Goal: Information Seeking & Learning: Learn about a topic

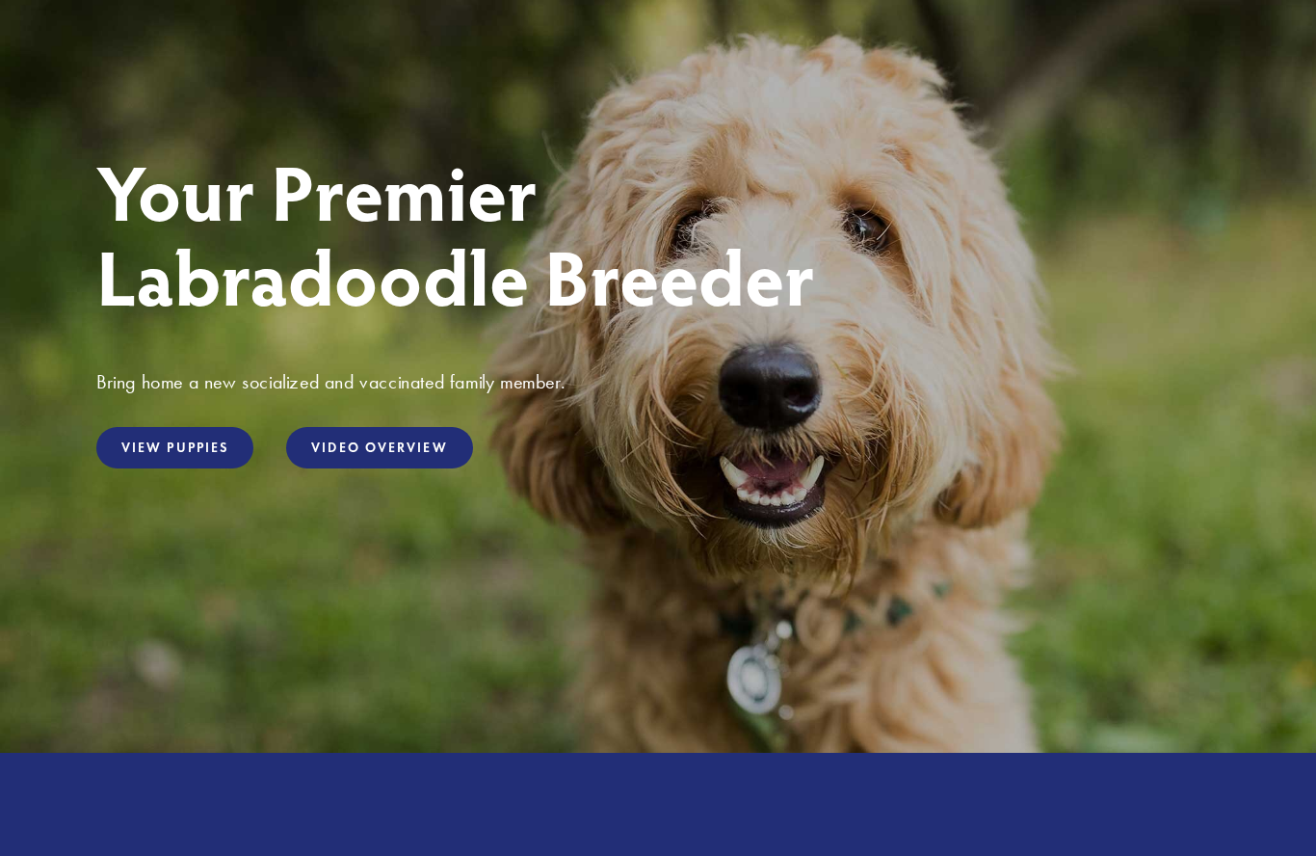
scroll to position [164, 0]
click at [143, 456] on link "View Puppies" at bounding box center [174, 447] width 157 height 41
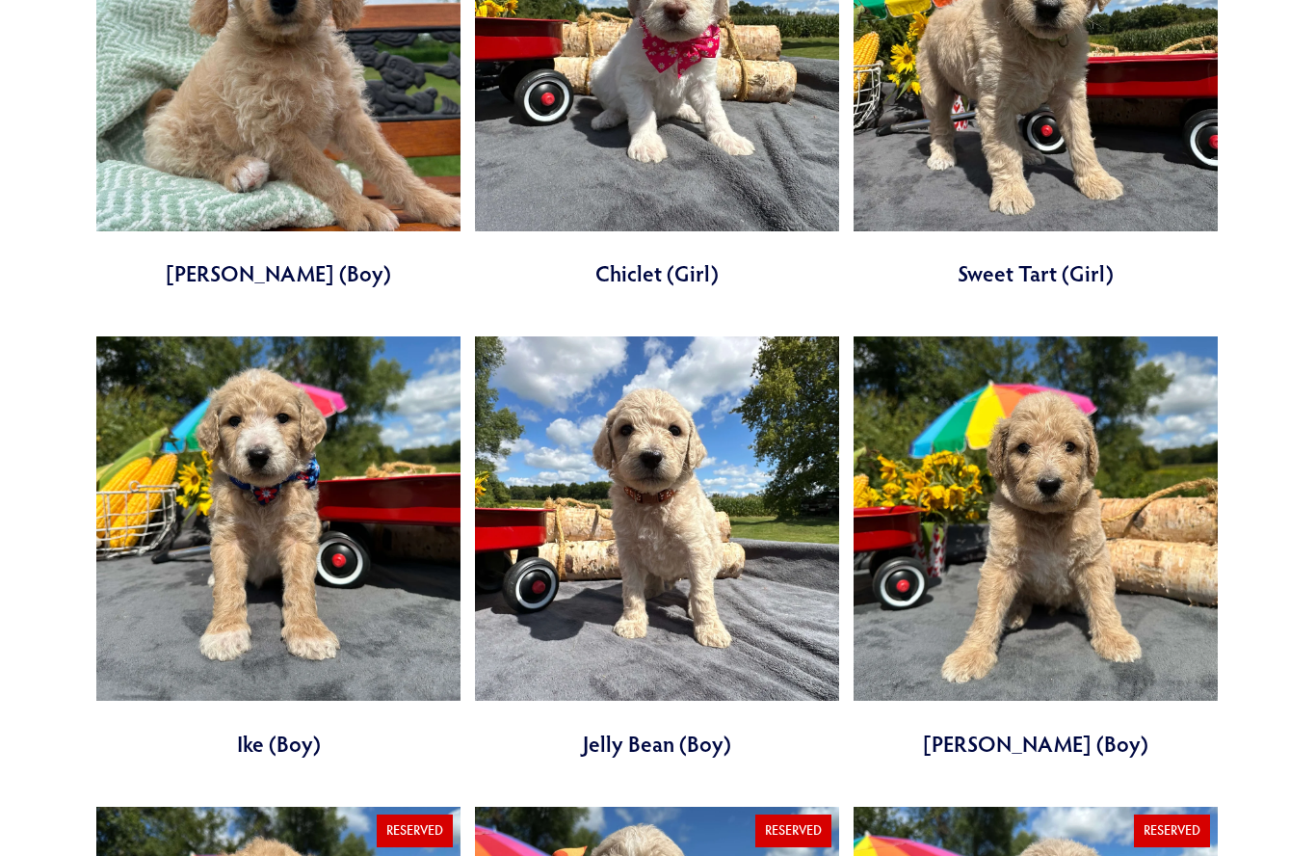
scroll to position [1825, 0]
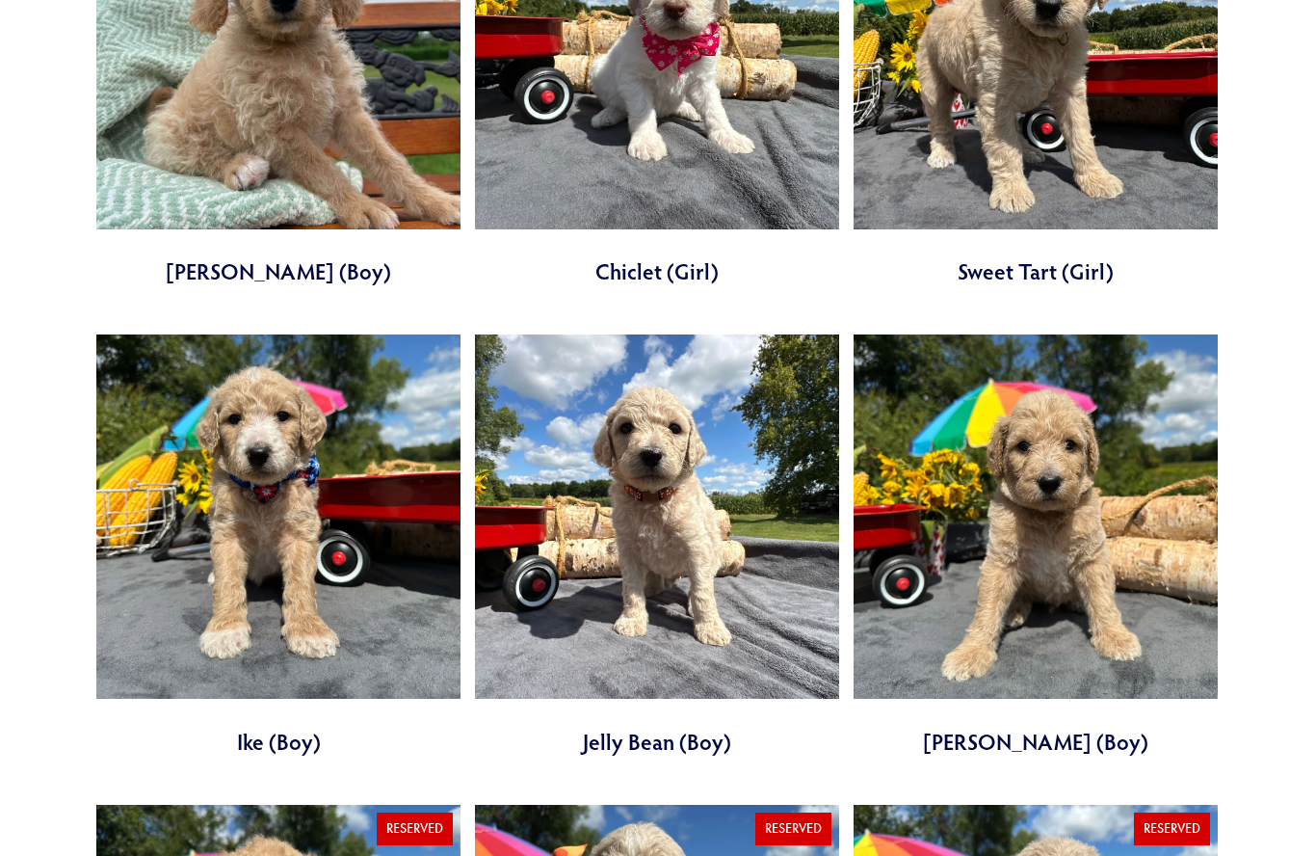
click at [643, 507] on link at bounding box center [657, 546] width 364 height 422
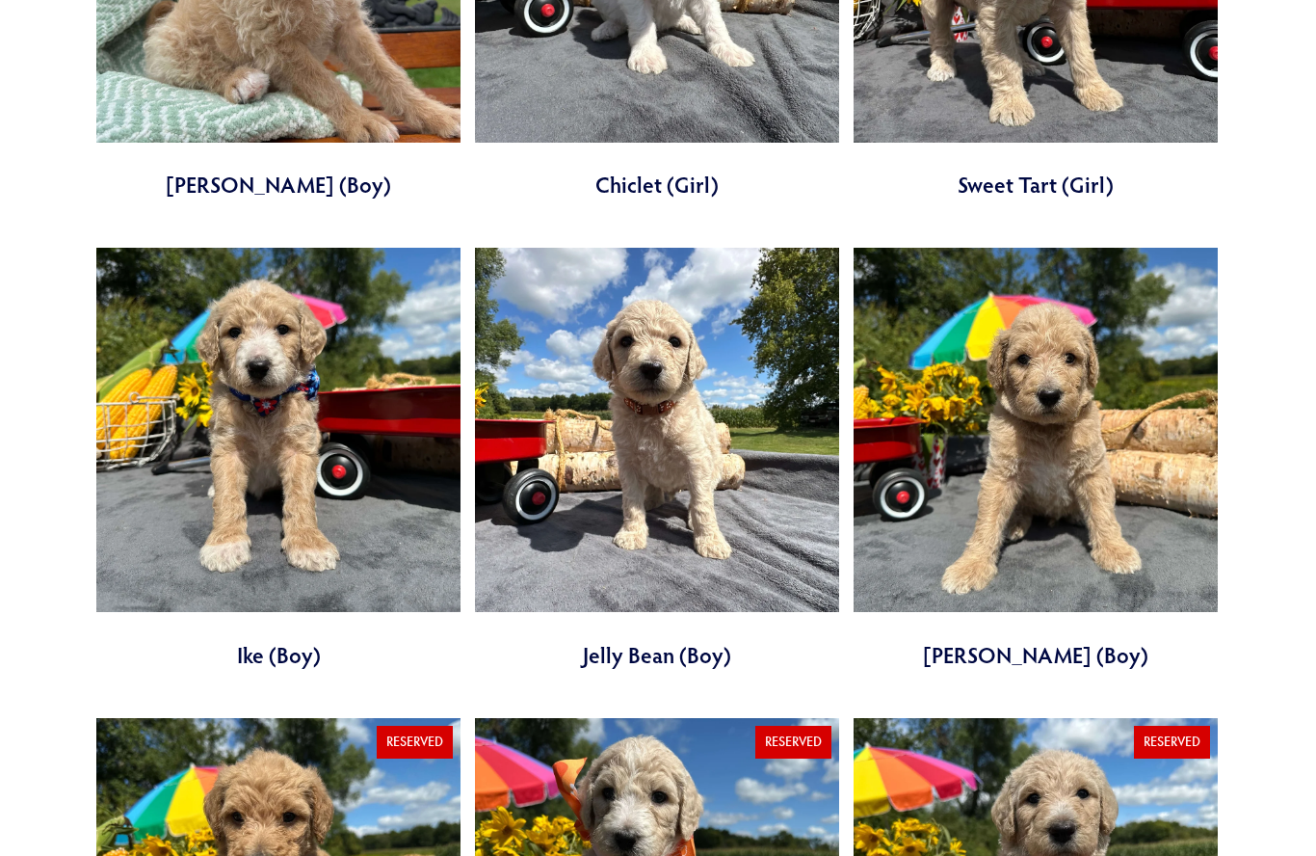
scroll to position [1913, 0]
click at [158, 525] on link at bounding box center [278, 459] width 364 height 422
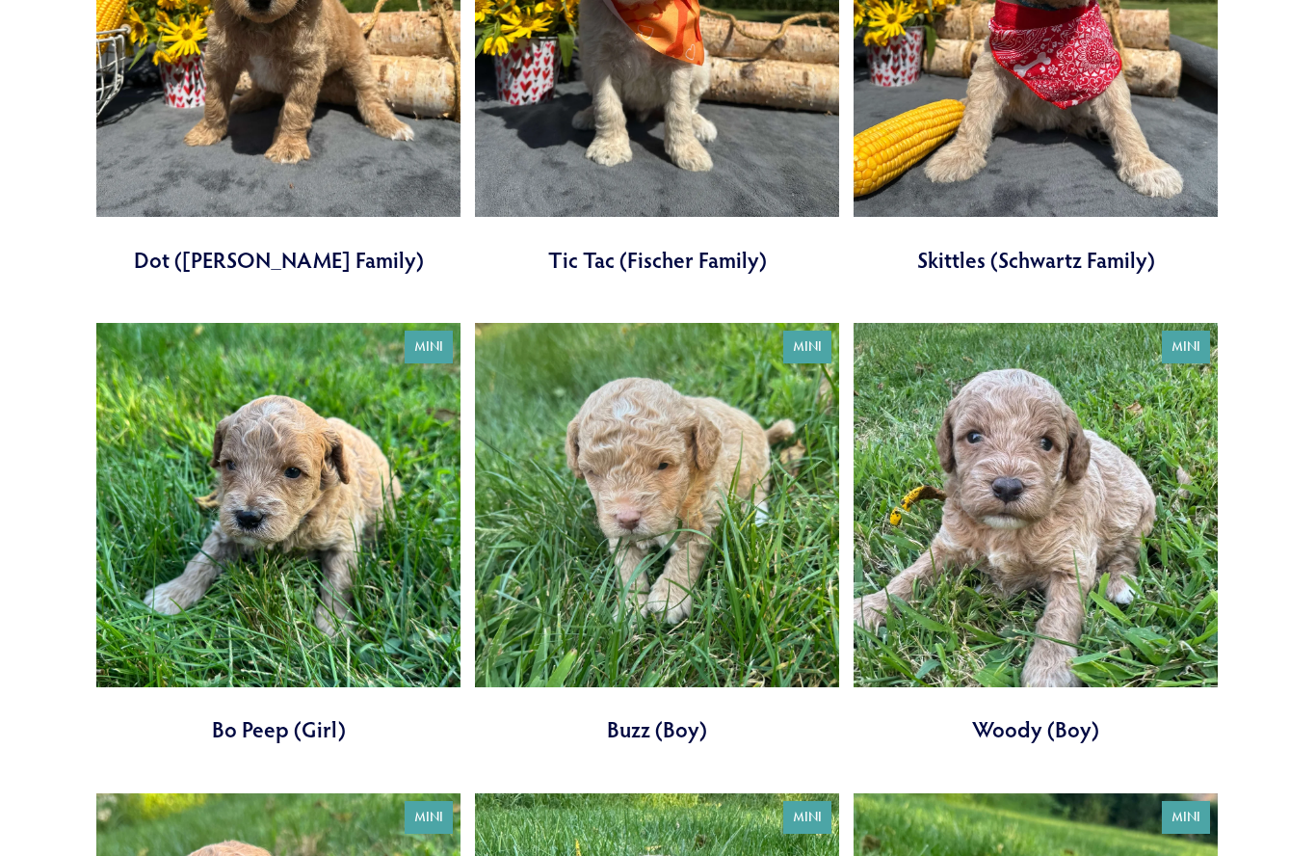
scroll to position [2797, 0]
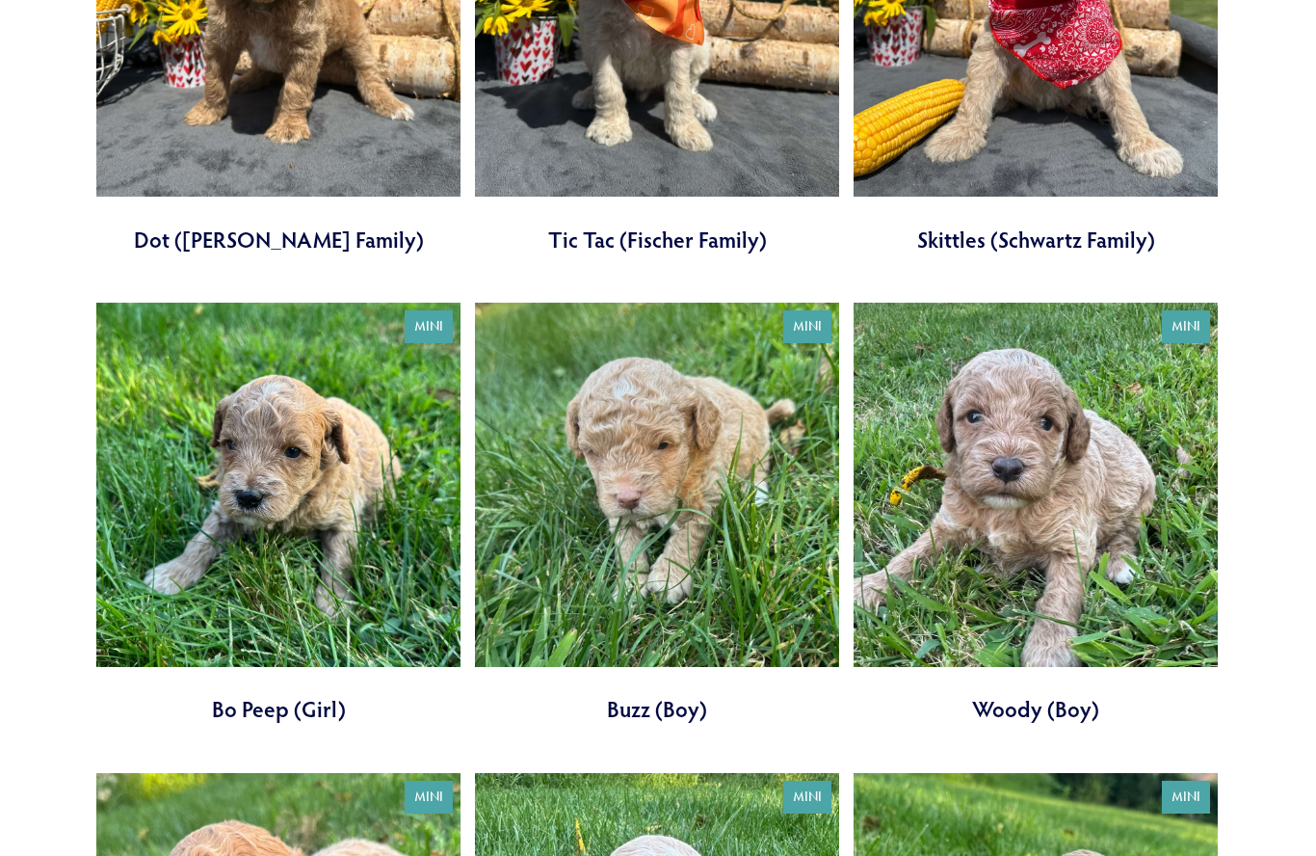
click at [1047, 504] on link at bounding box center [1036, 515] width 364 height 422
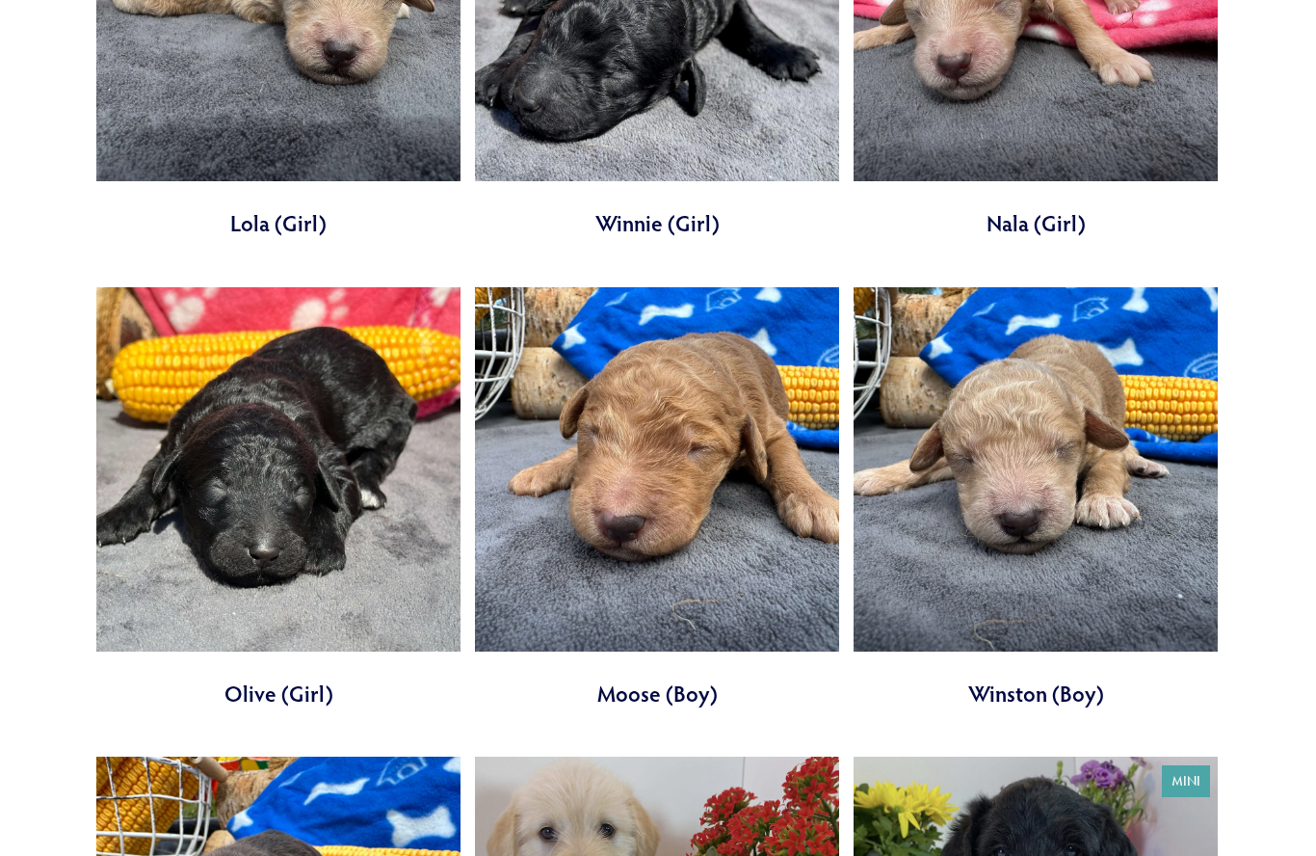
scroll to position [5640, 0]
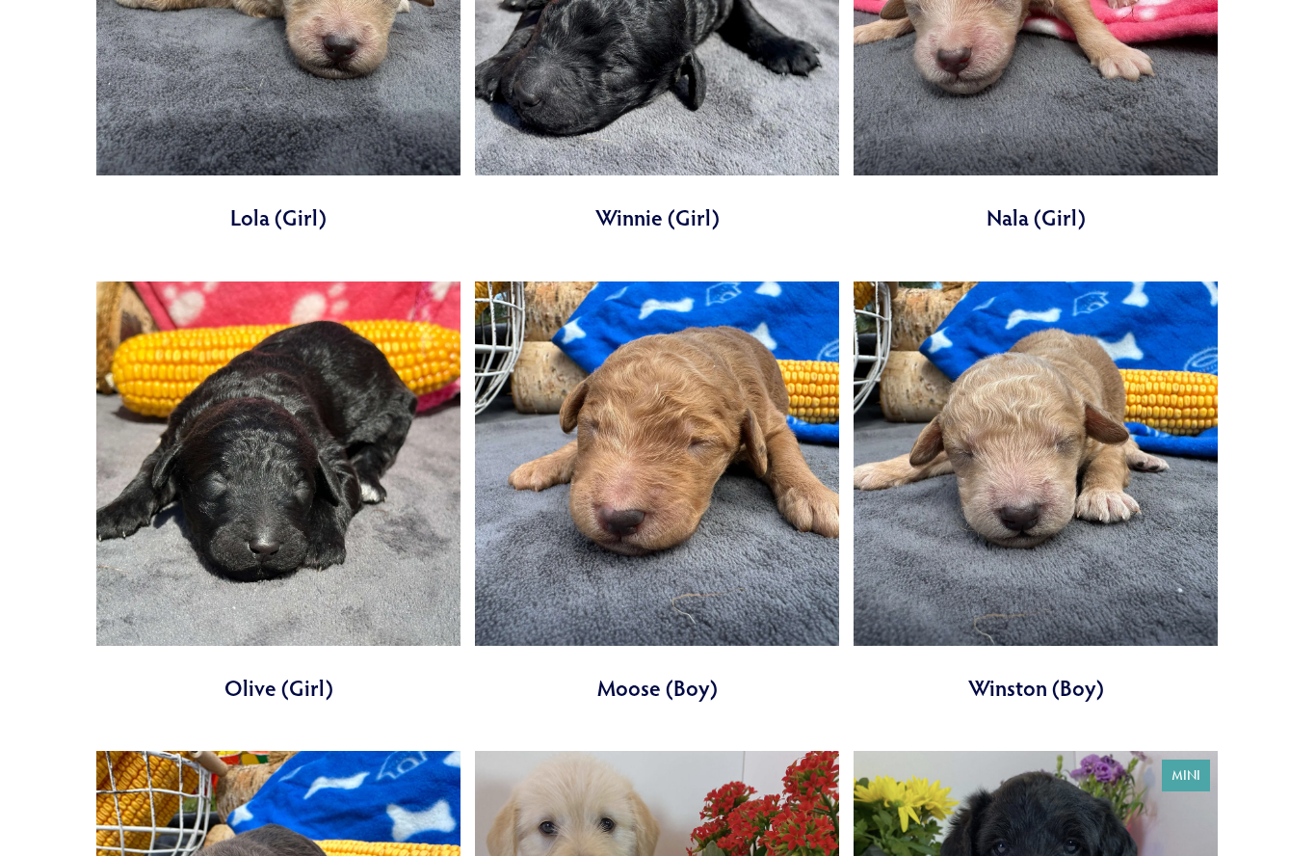
click at [763, 457] on link at bounding box center [657, 492] width 364 height 422
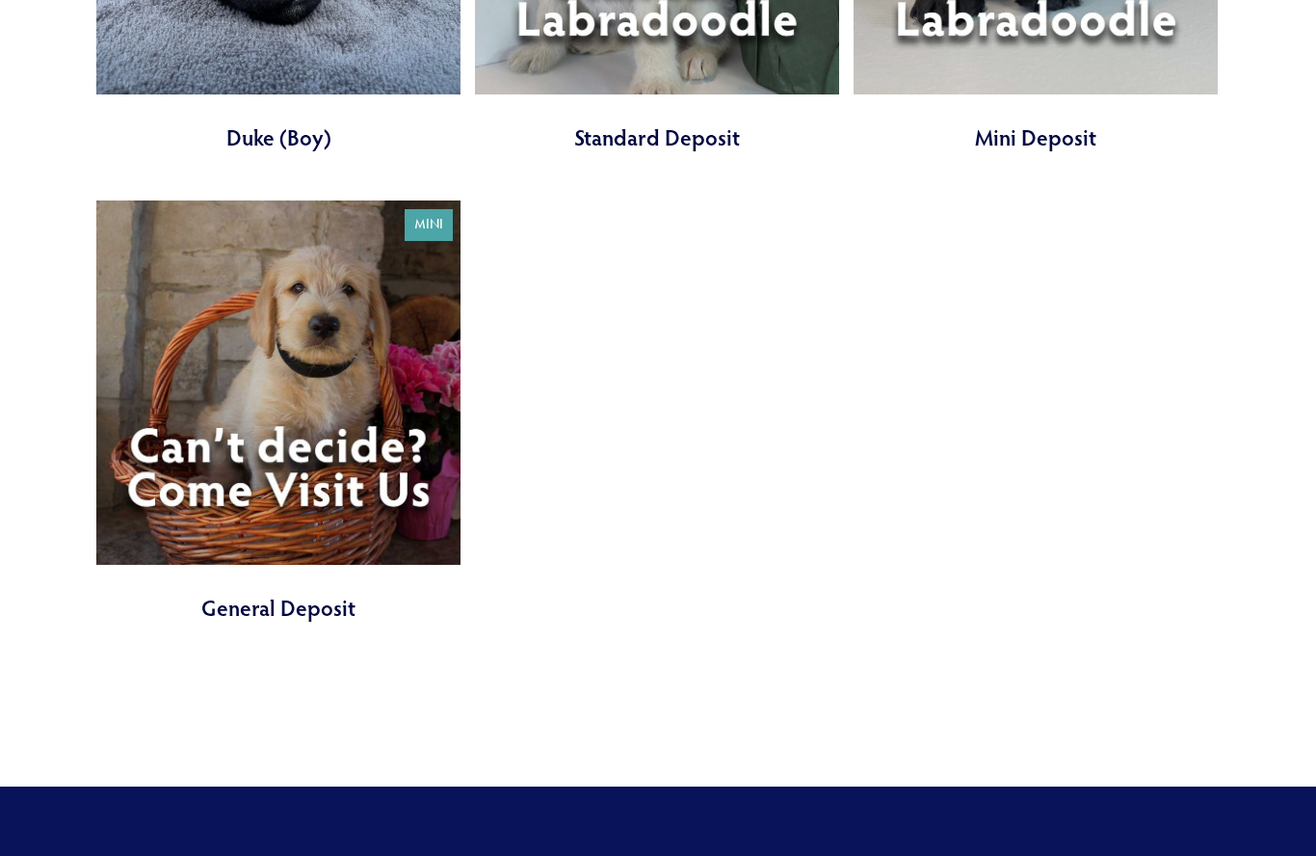
scroll to position [6662, 0]
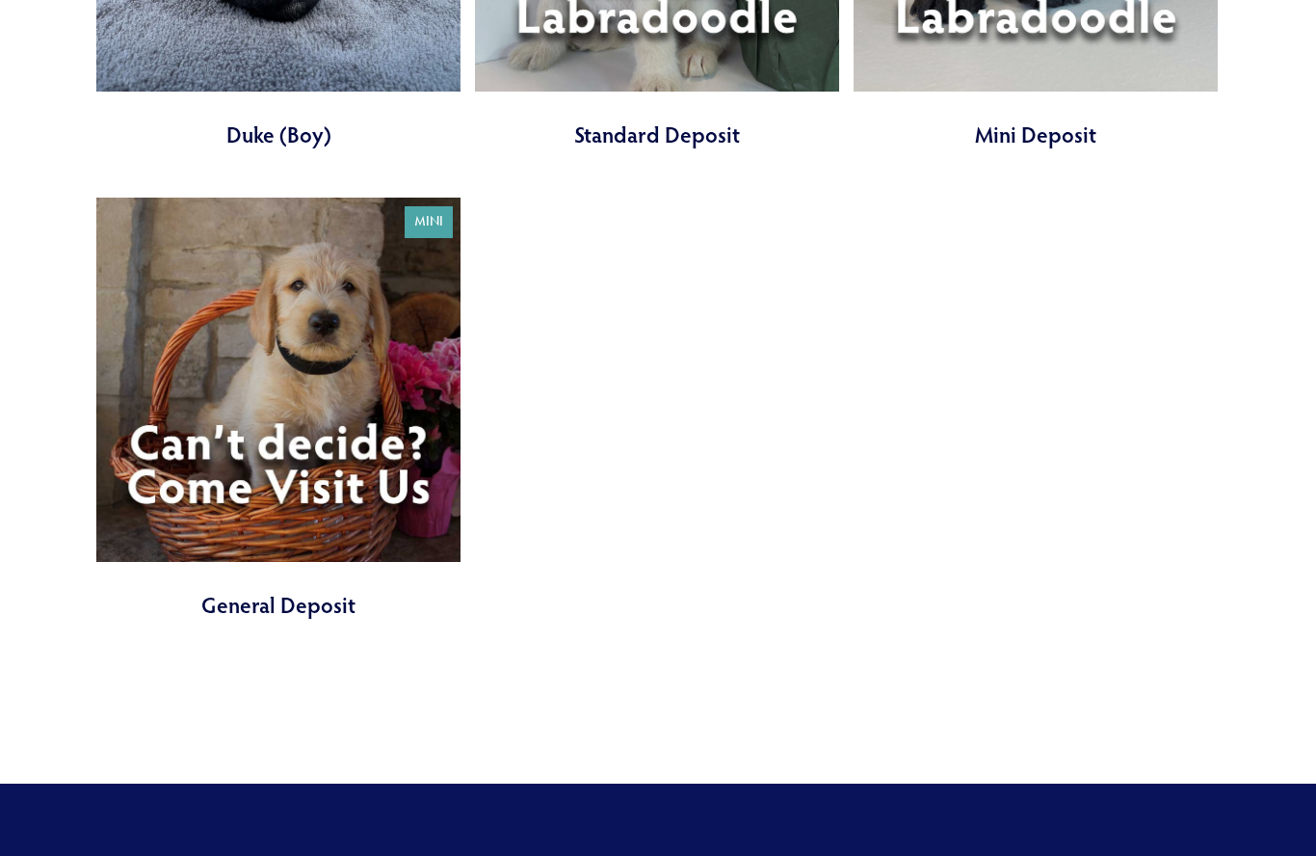
click at [173, 461] on link at bounding box center [278, 410] width 364 height 422
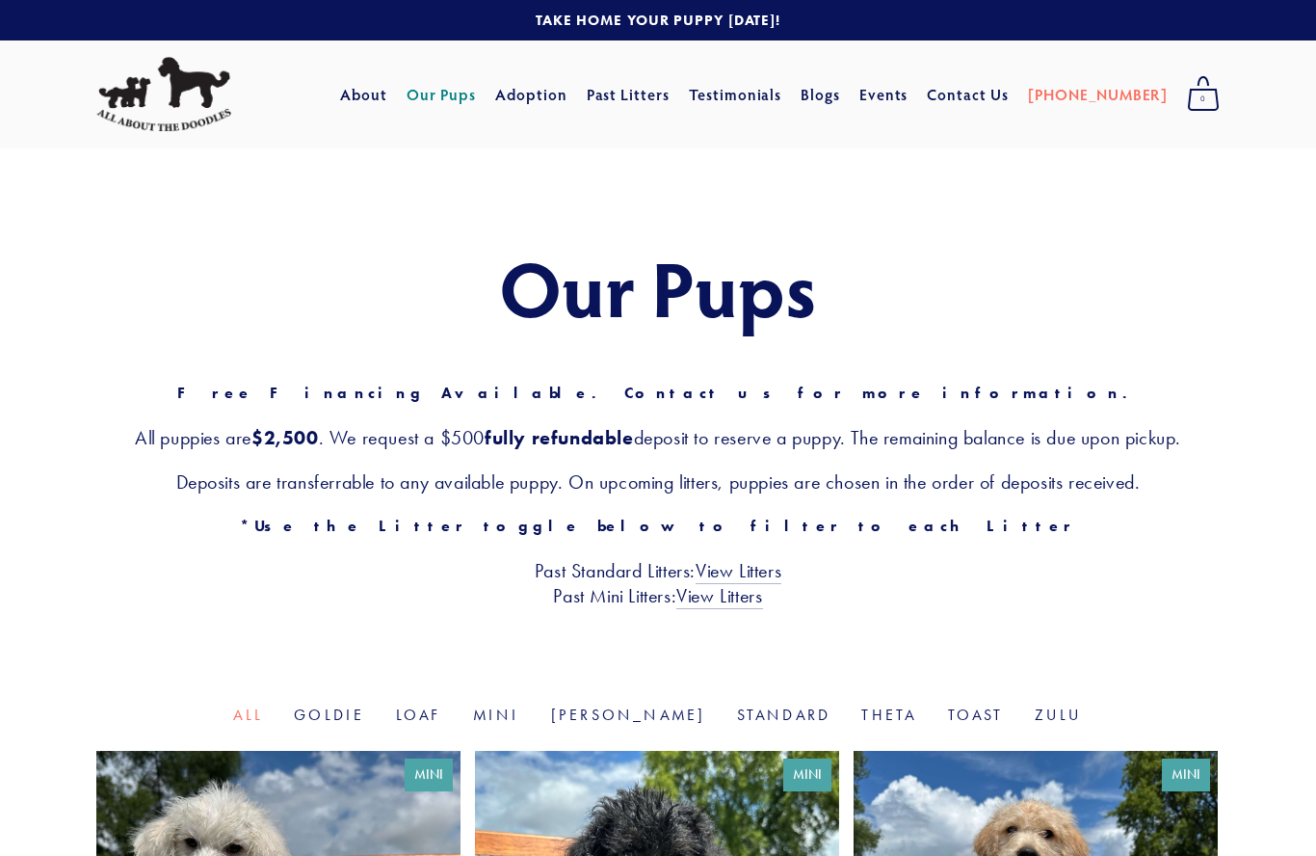
scroll to position [16, 0]
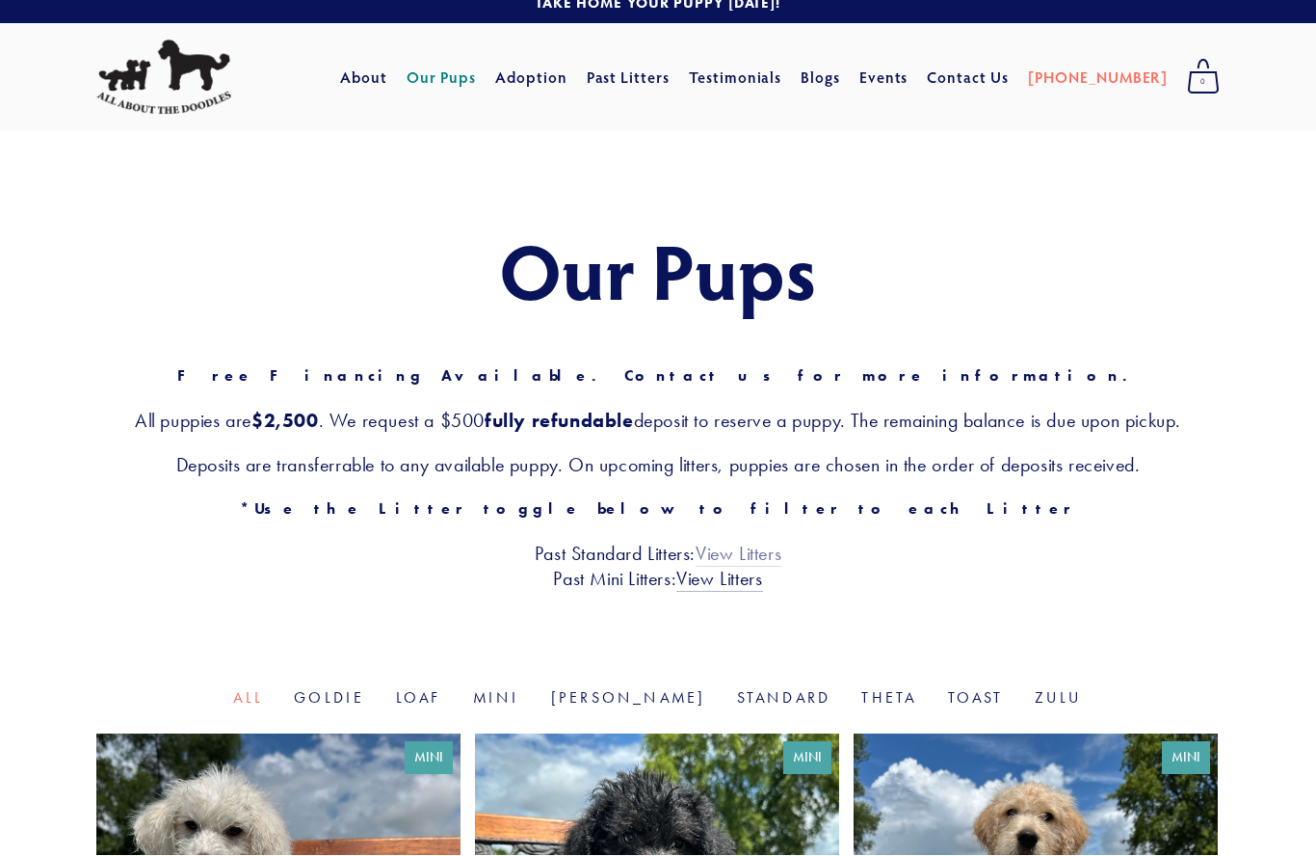
click at [740, 554] on link "View Litters" at bounding box center [739, 555] width 86 height 25
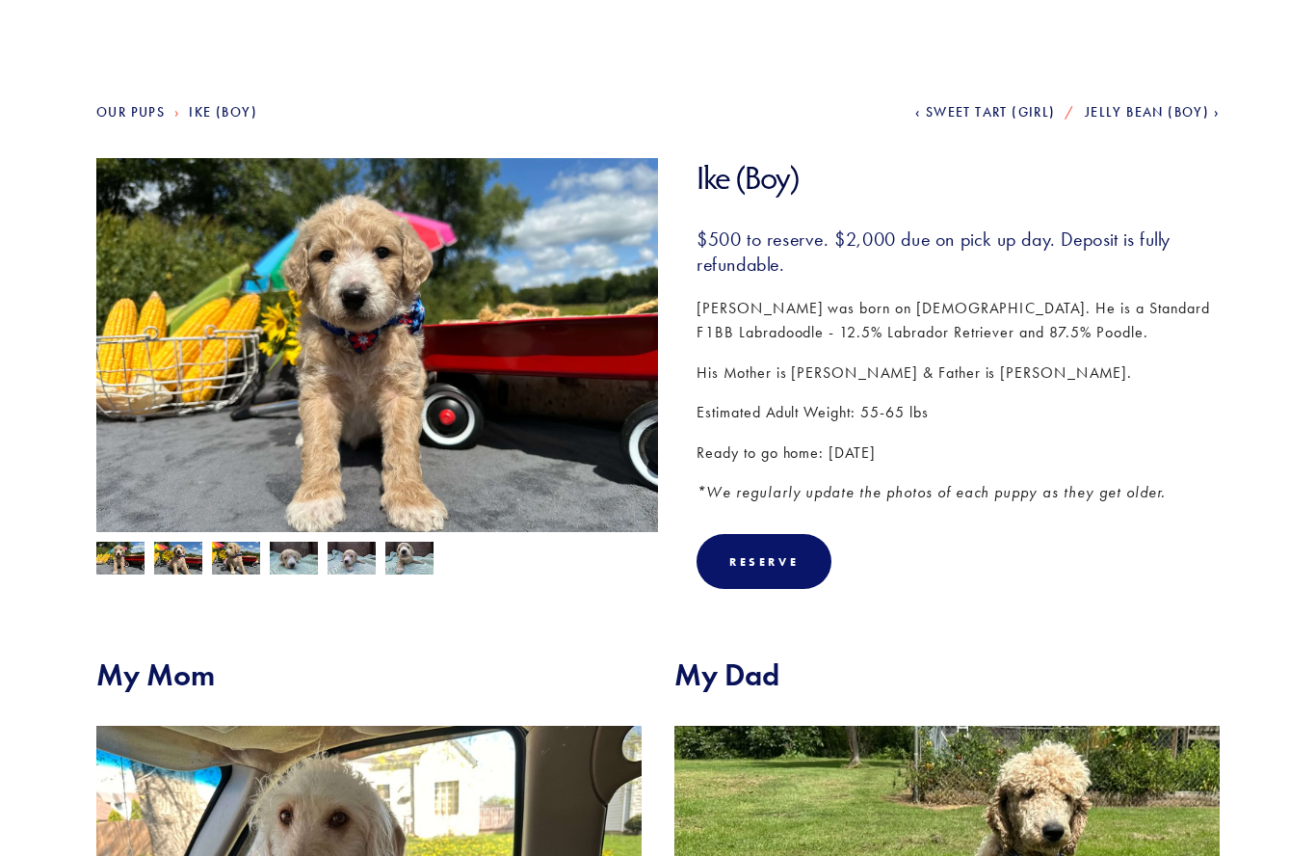
scroll to position [152, 0]
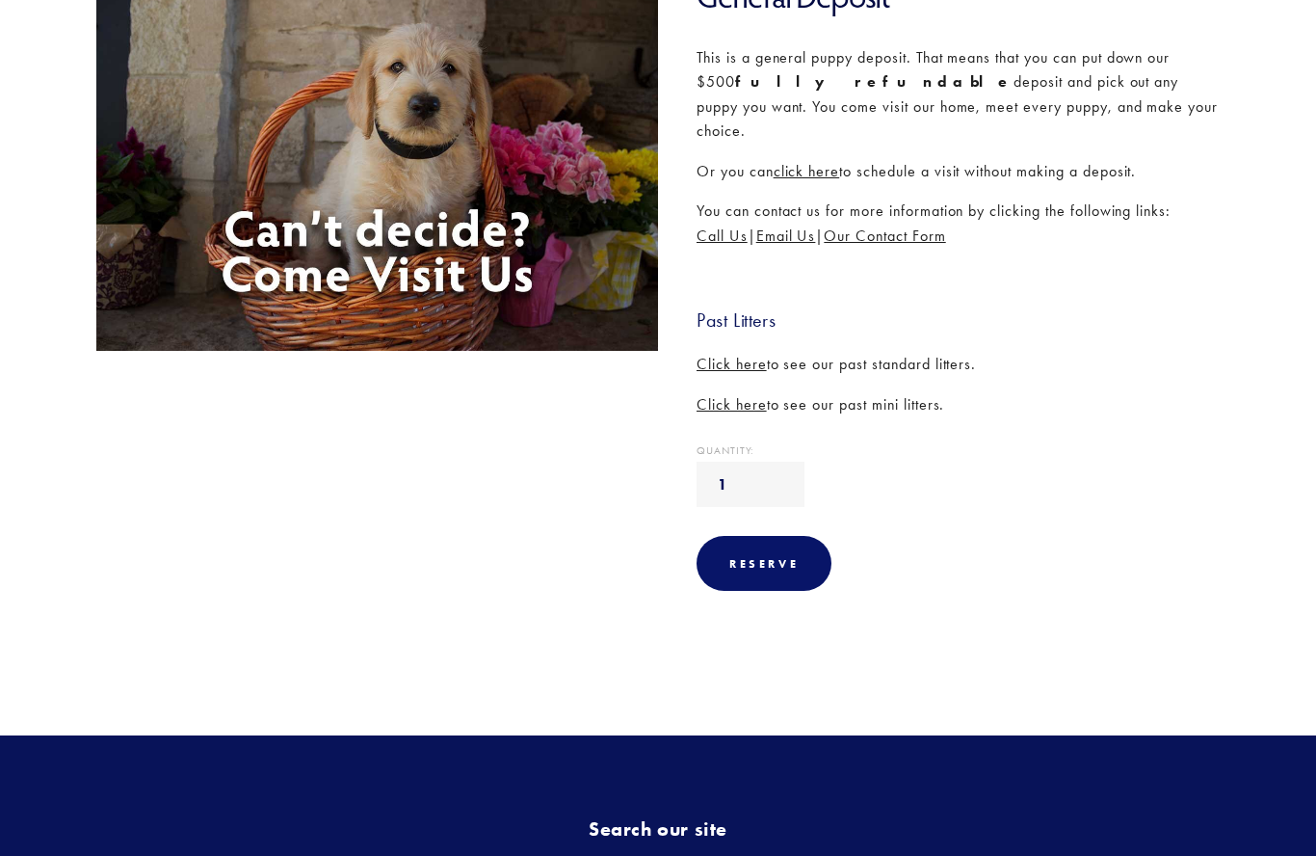
scroll to position [331, 0]
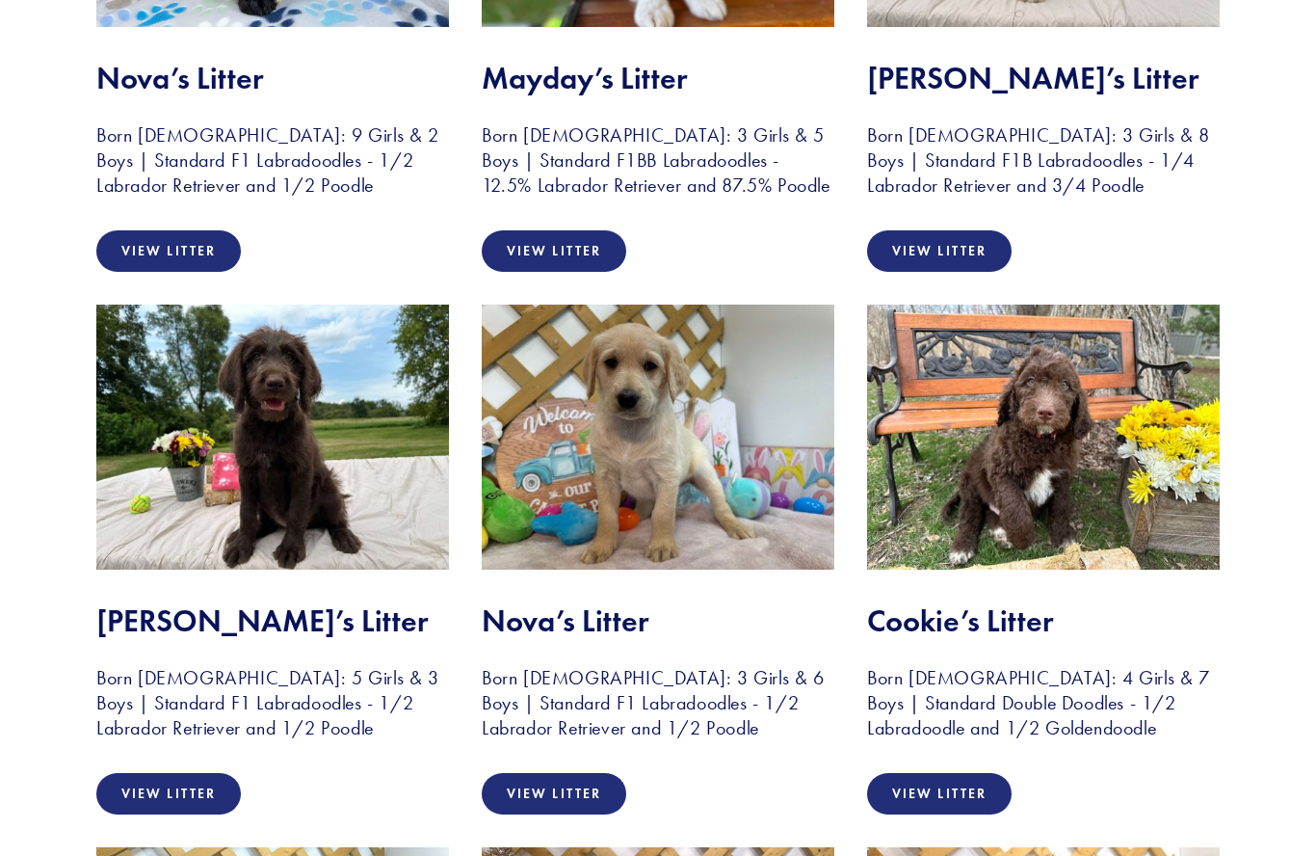
scroll to position [684, 0]
click at [127, 792] on link "View Litter" at bounding box center [168, 793] width 145 height 41
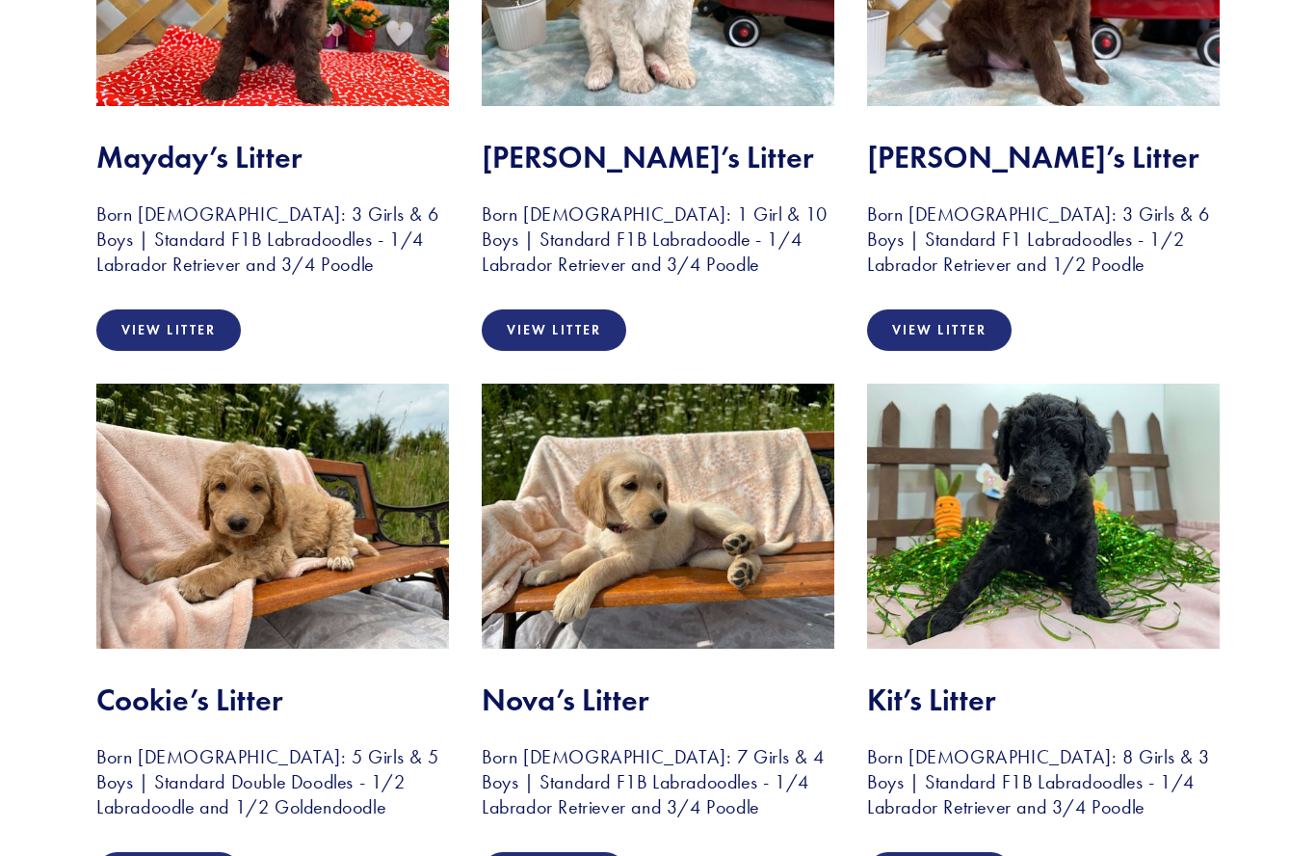
scroll to position [1689, 0]
click at [156, 855] on link "View Litter" at bounding box center [168, 872] width 145 height 41
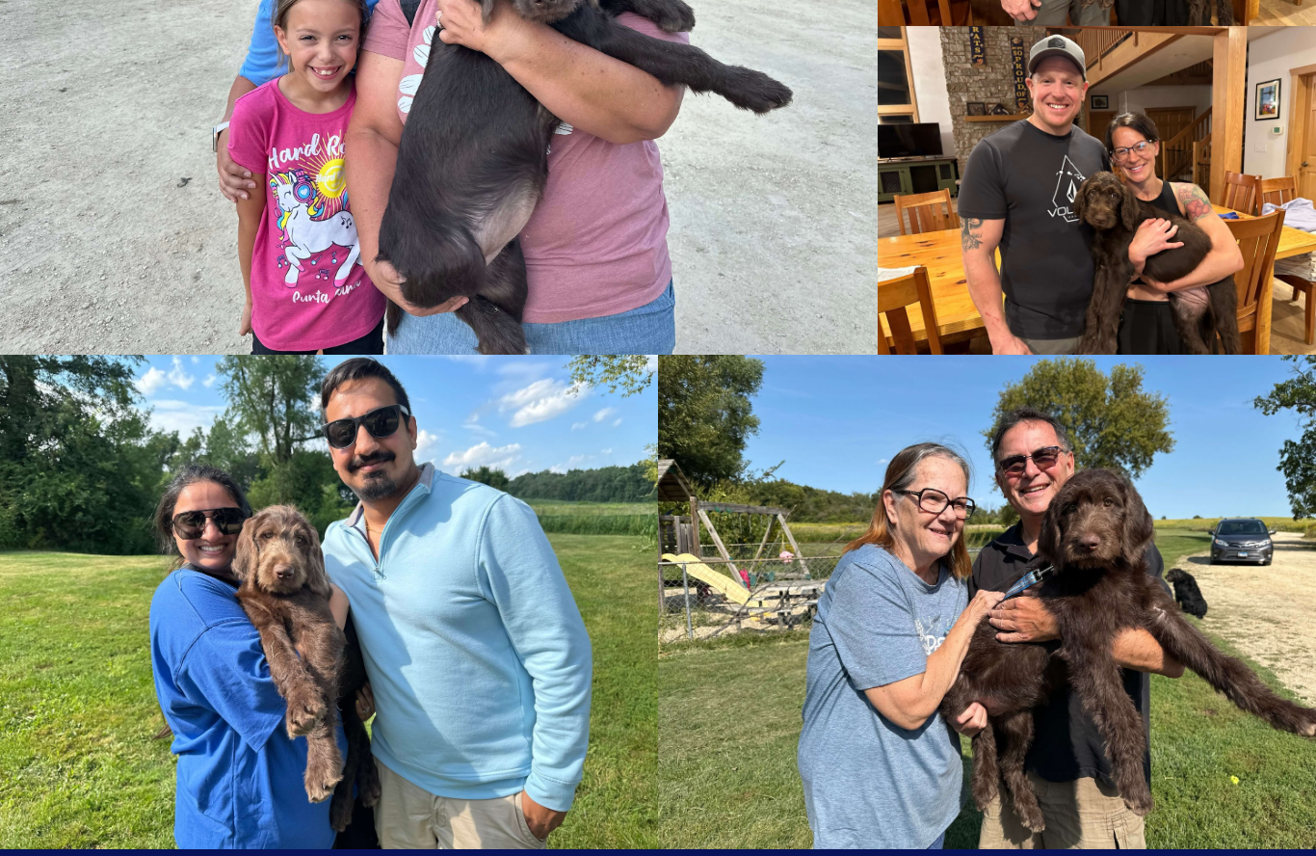
scroll to position [3255, 0]
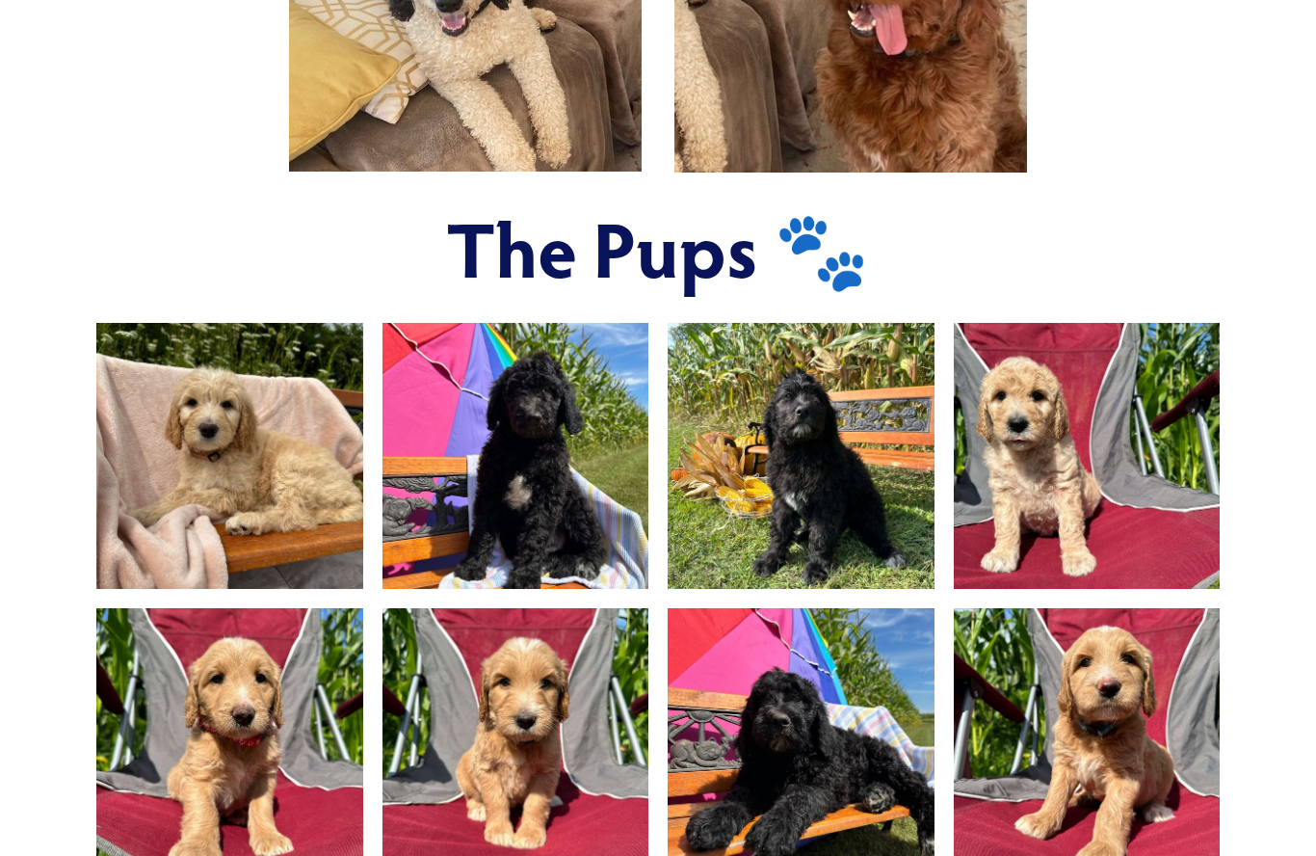
scroll to position [1050, 0]
